Goal: Transaction & Acquisition: Purchase product/service

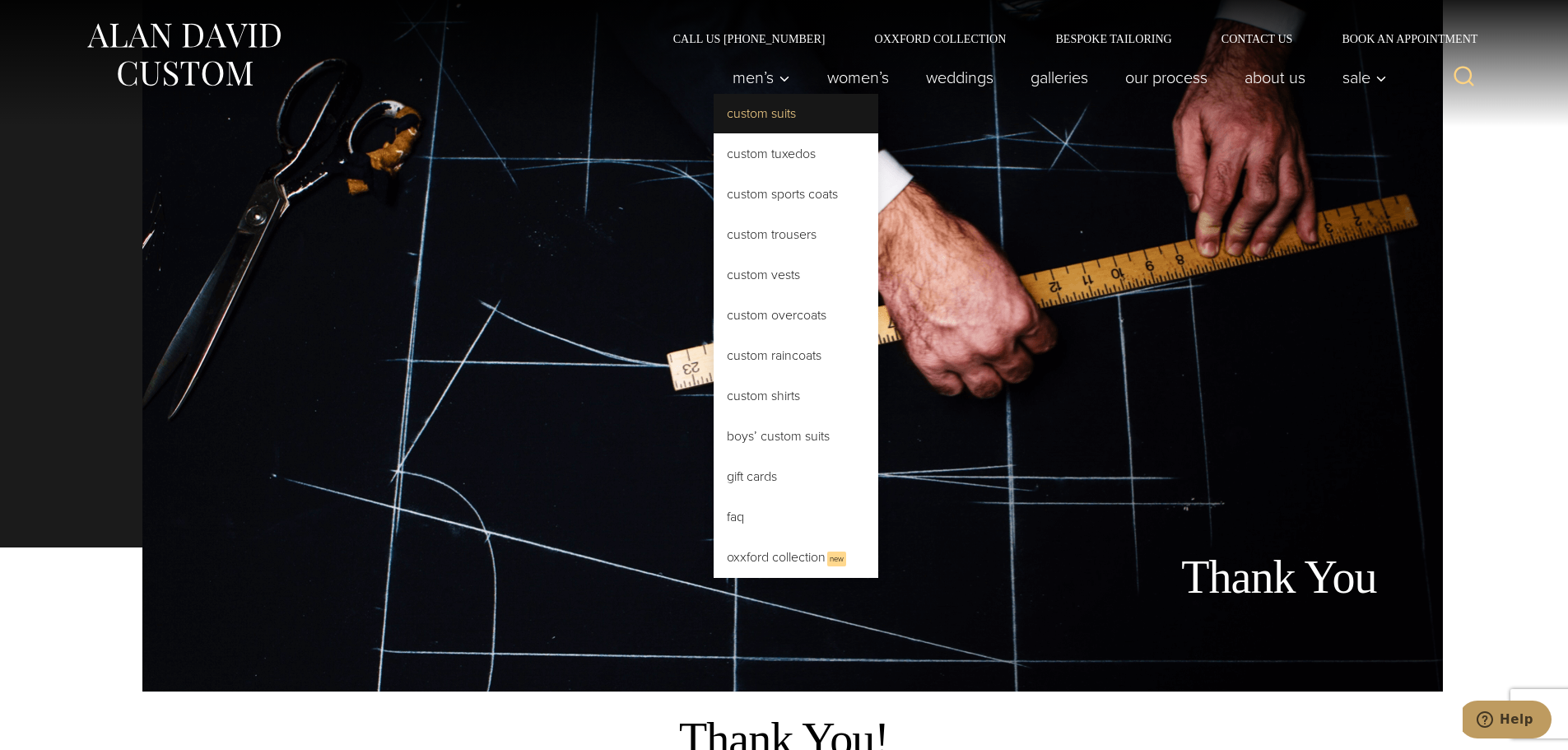
click at [735, 108] on link "Custom Suits" at bounding box center [796, 113] width 165 height 40
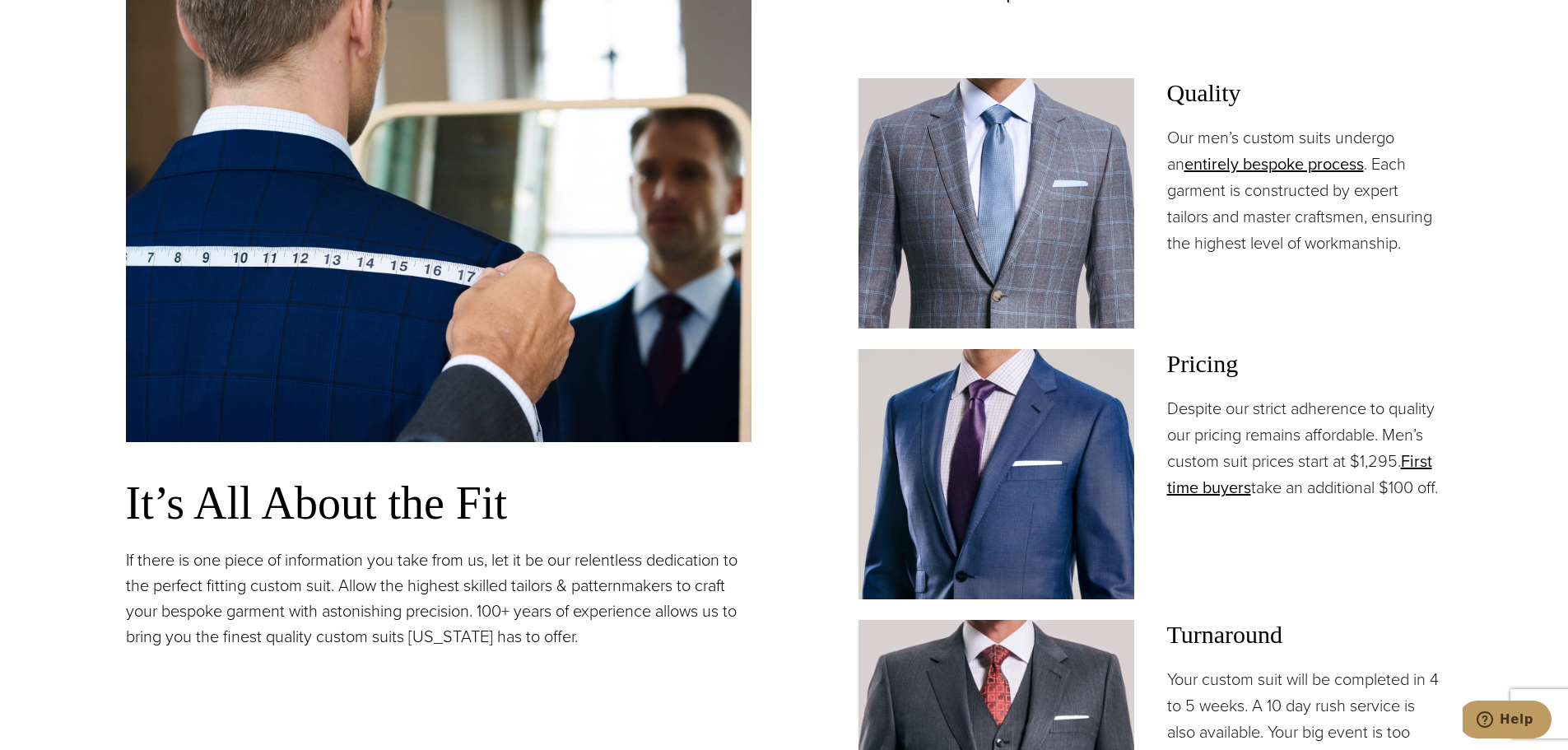
click at [415, 145] on img at bounding box center [438, 192] width 625 height 499
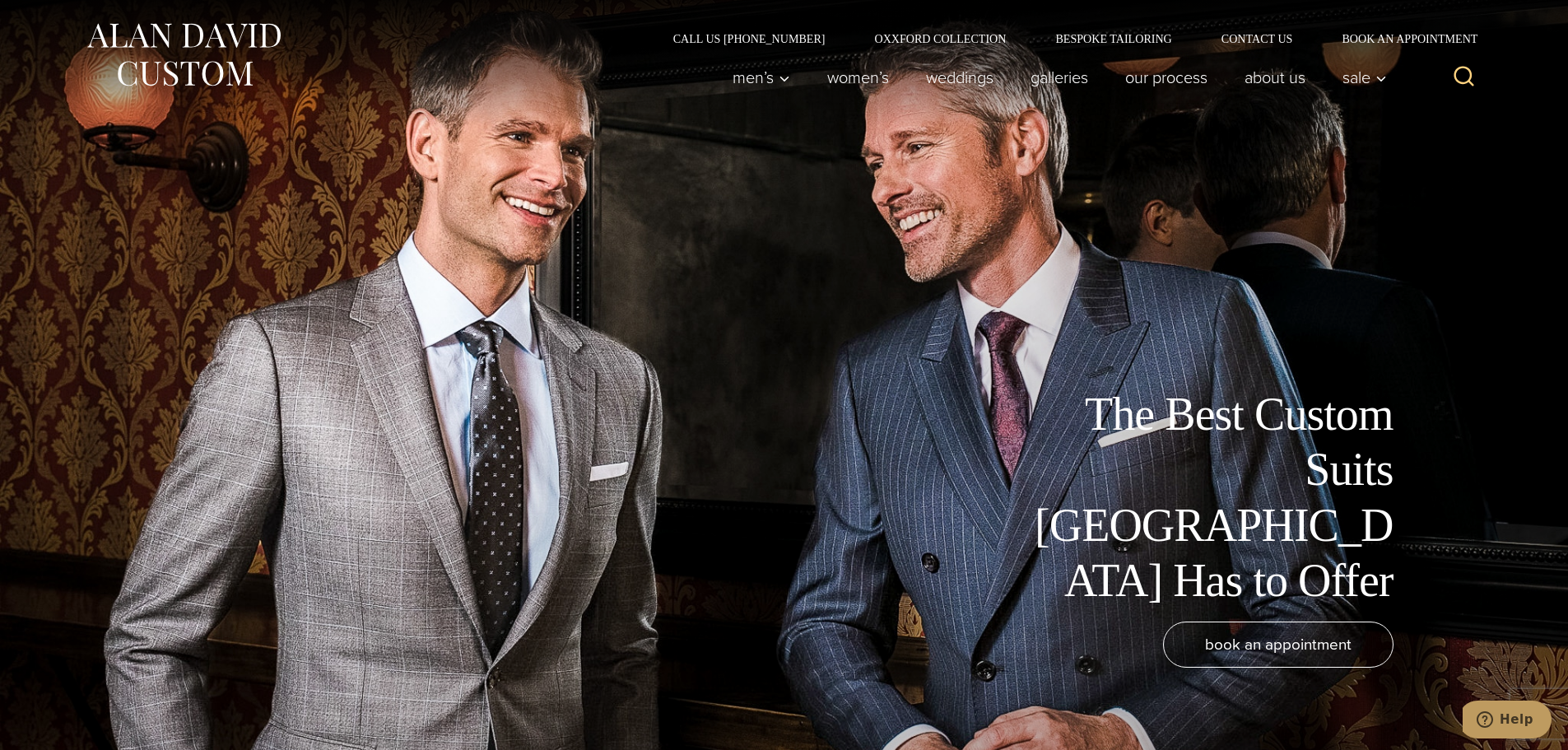
click at [1064, 252] on div "The Best Custom Suits [GEOGRAPHIC_DATA] Has to Offer book an appointment" at bounding box center [784, 375] width 1350 height 750
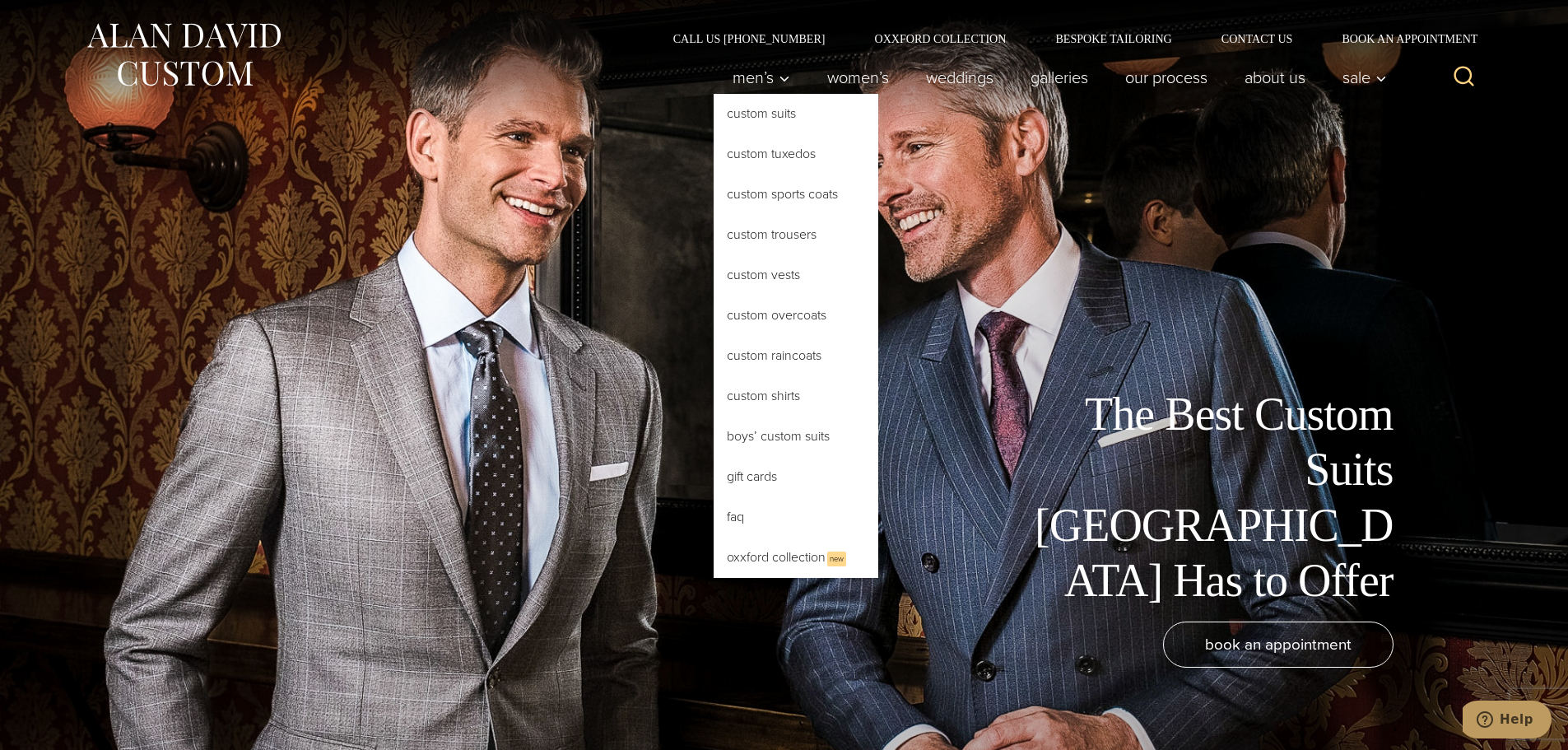
click at [752, 108] on link "Custom Suits" at bounding box center [796, 113] width 165 height 40
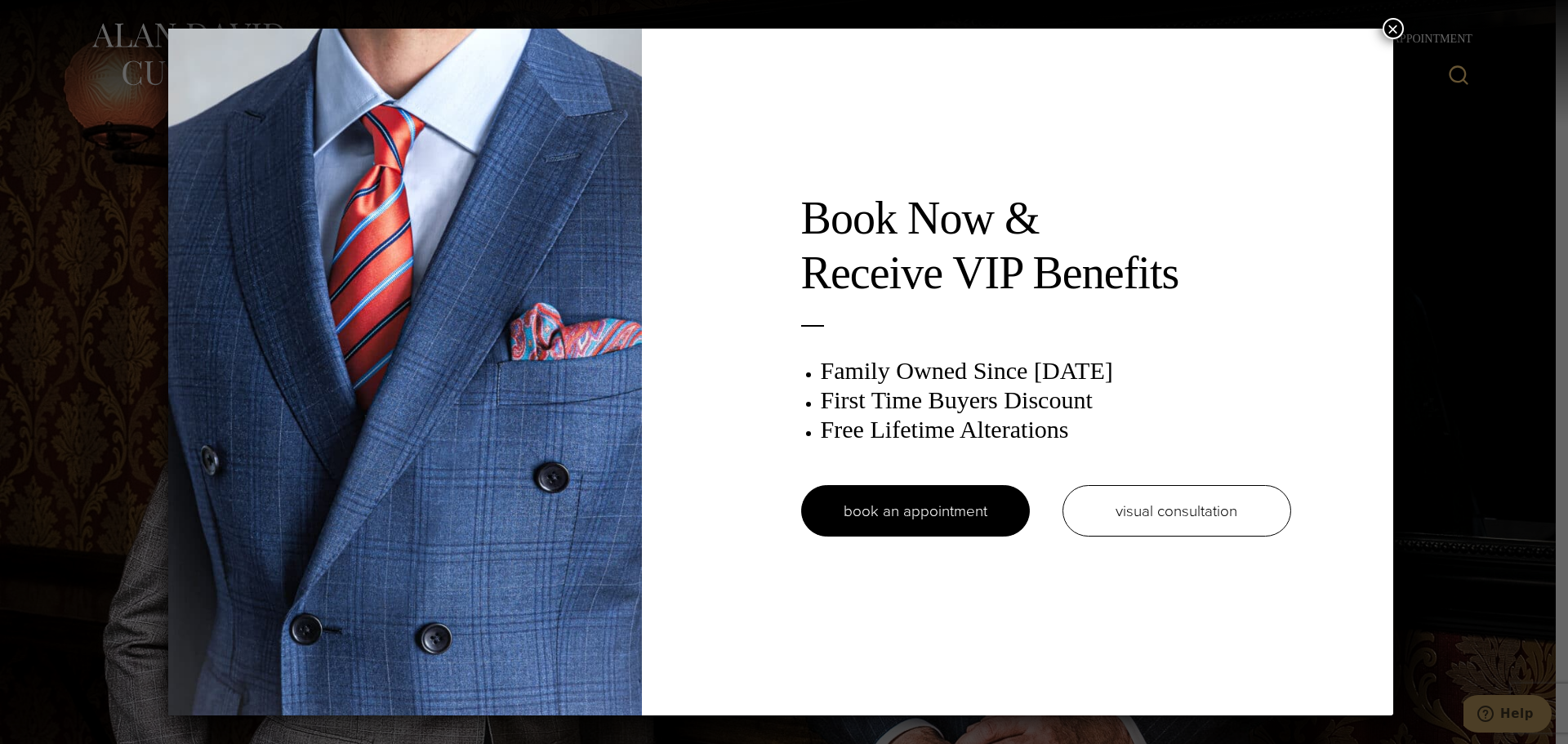
click at [1402, 19] on button "×" at bounding box center [1393, 29] width 21 height 21
